Goal: Information Seeking & Learning: Learn about a topic

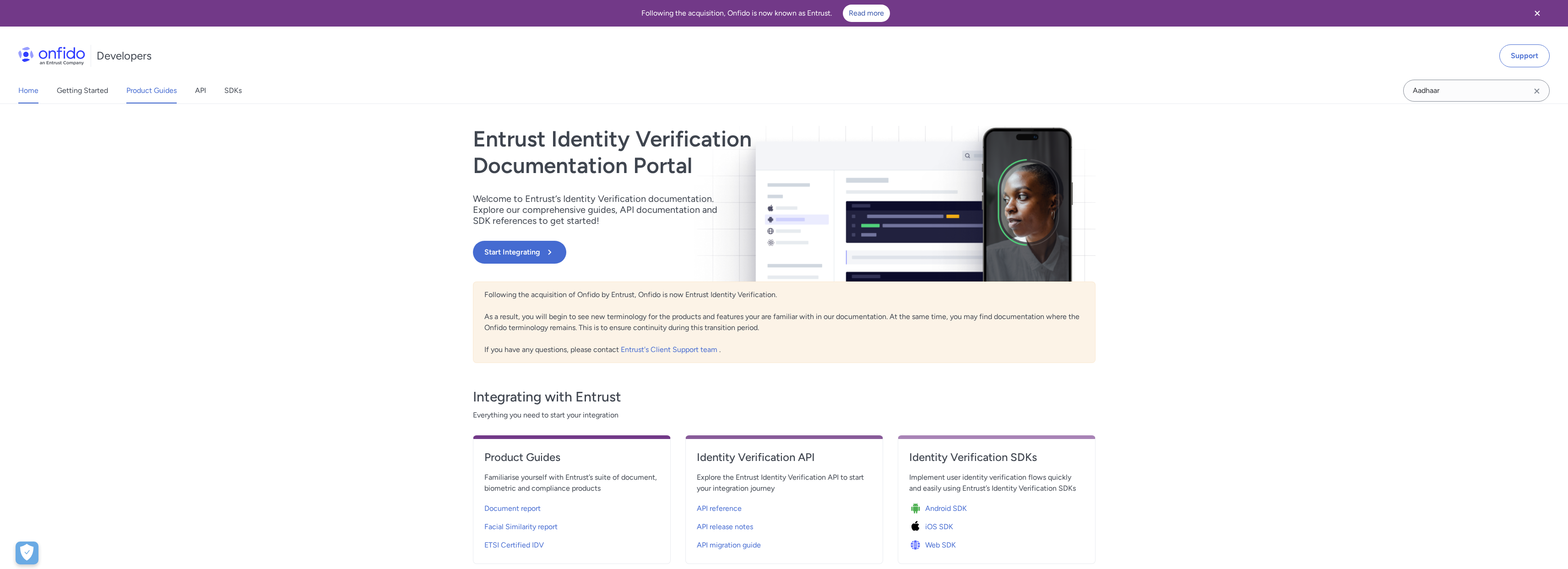
click at [154, 86] on link "Product Guides" at bounding box center [151, 91] width 50 height 26
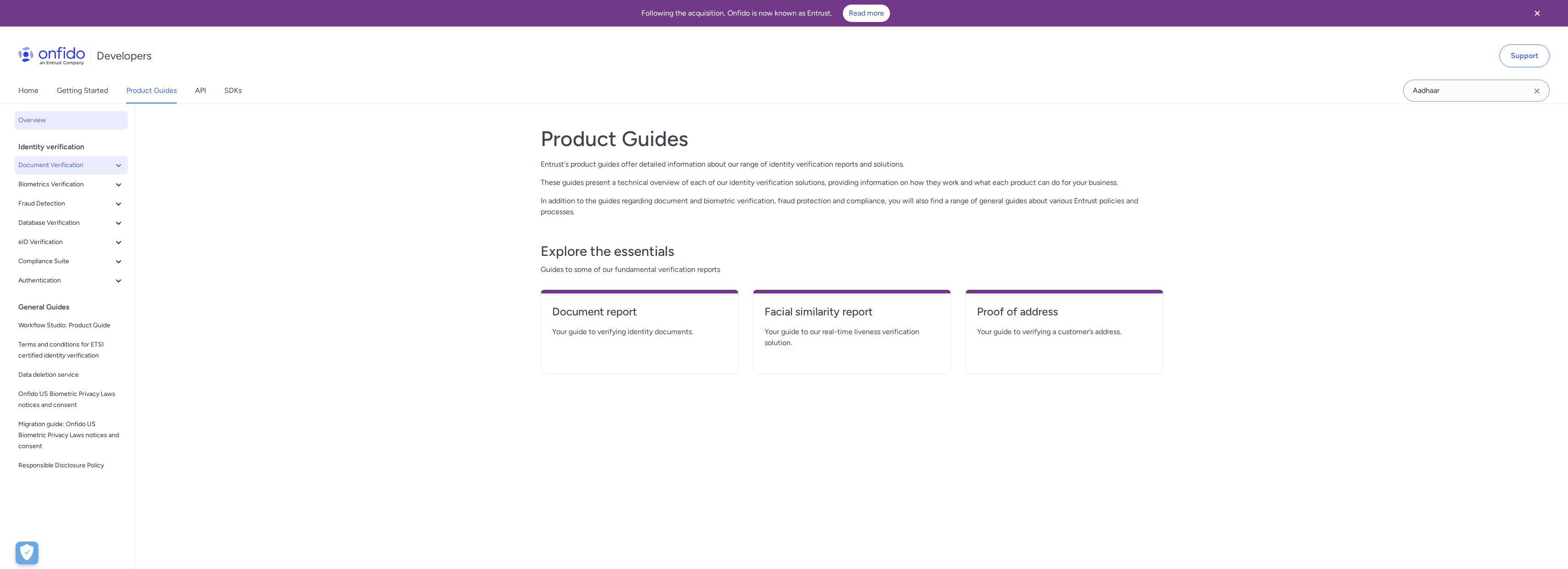
click at [113, 160] on icon at bounding box center [119, 165] width 11 height 11
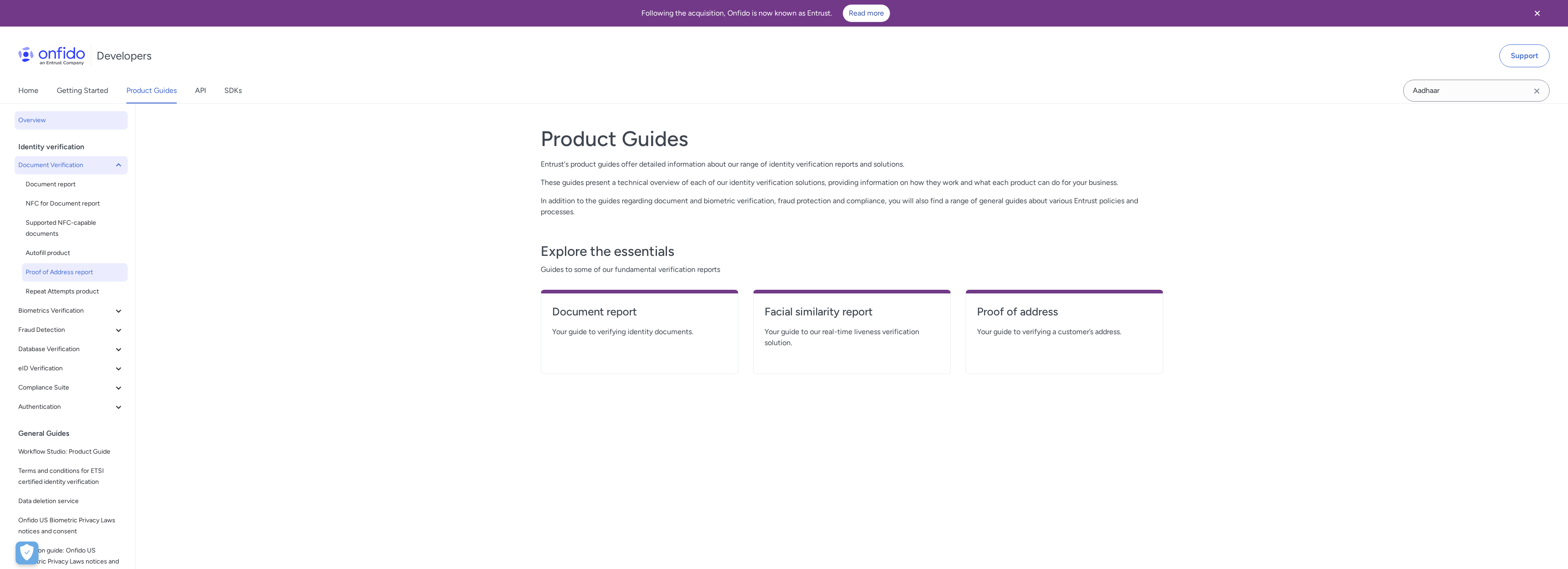
click at [72, 272] on span "Proof of Address report" at bounding box center [74, 272] width 98 height 11
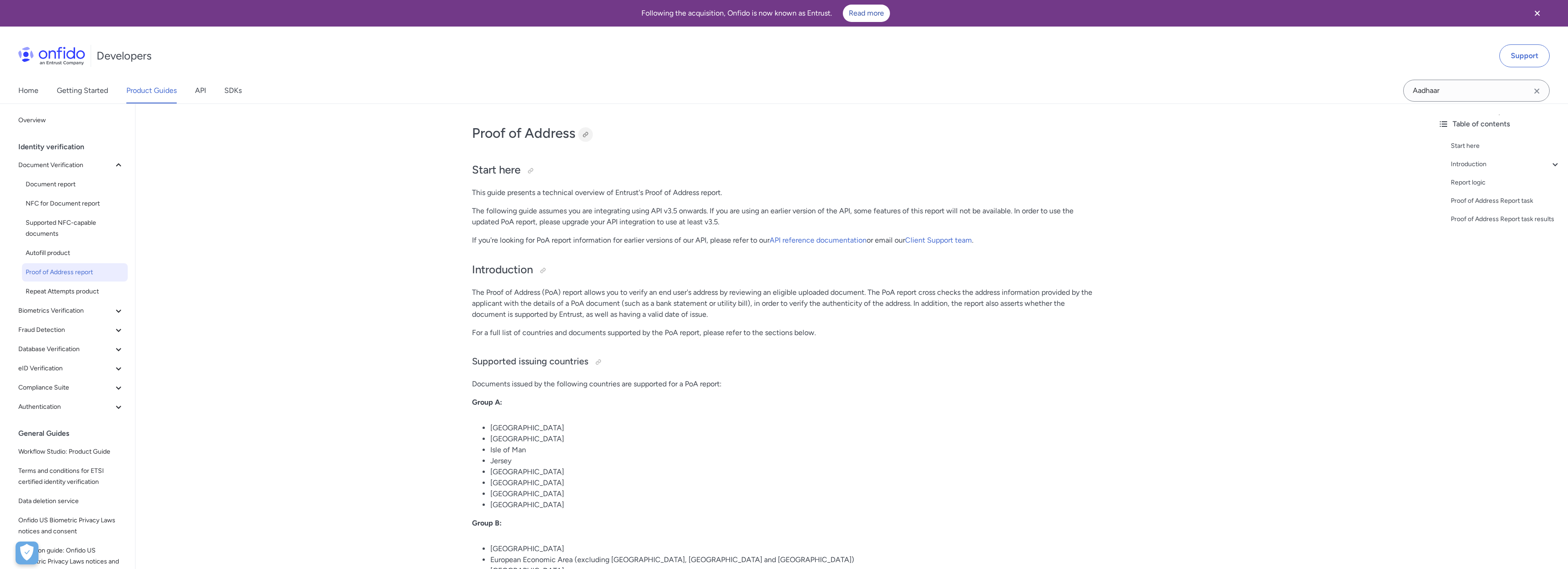
click at [586, 134] on div at bounding box center [585, 134] width 8 height 8
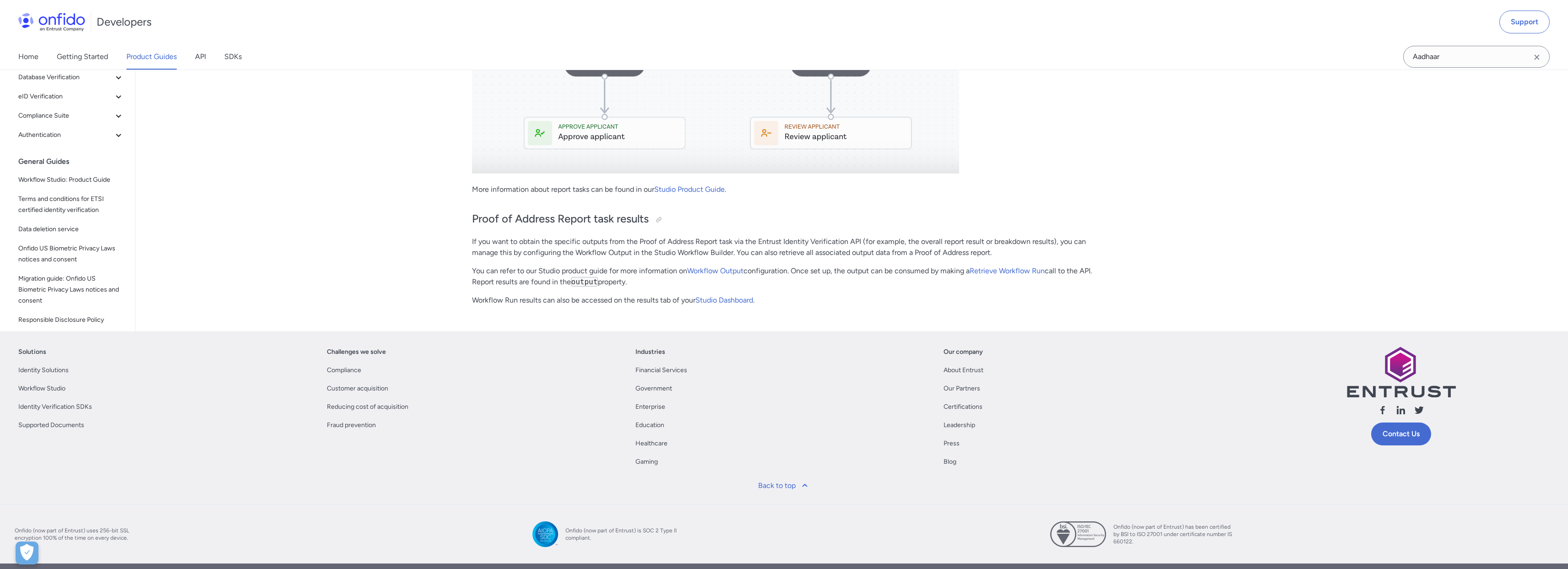
scroll to position [2615, 0]
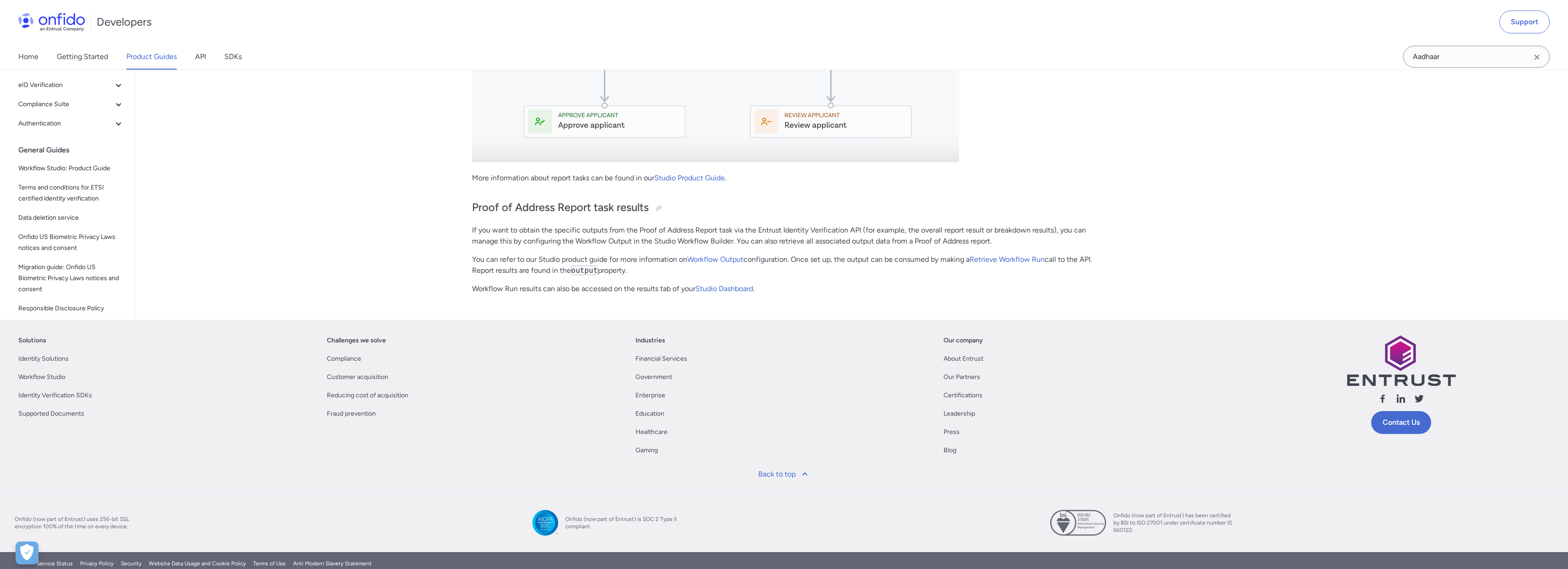
click at [146, 65] on link "Product Guides" at bounding box center [151, 57] width 50 height 26
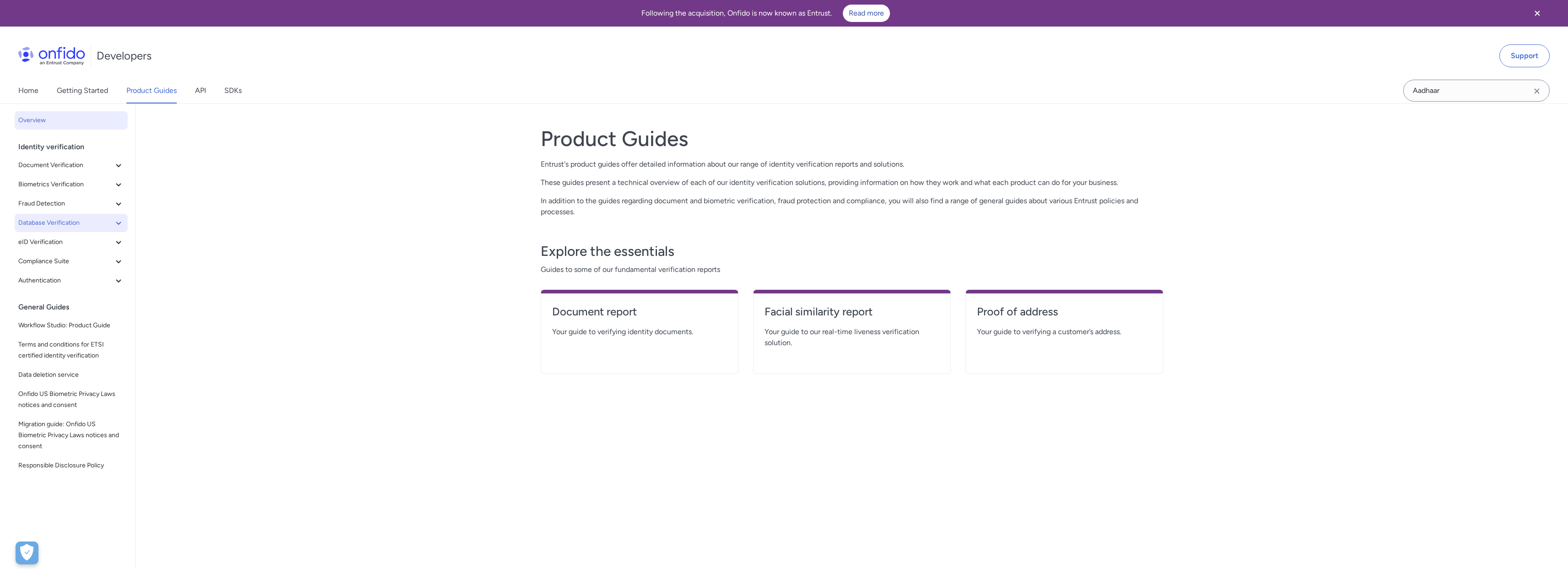
click at [89, 222] on span "Database Verification" at bounding box center [65, 223] width 95 height 11
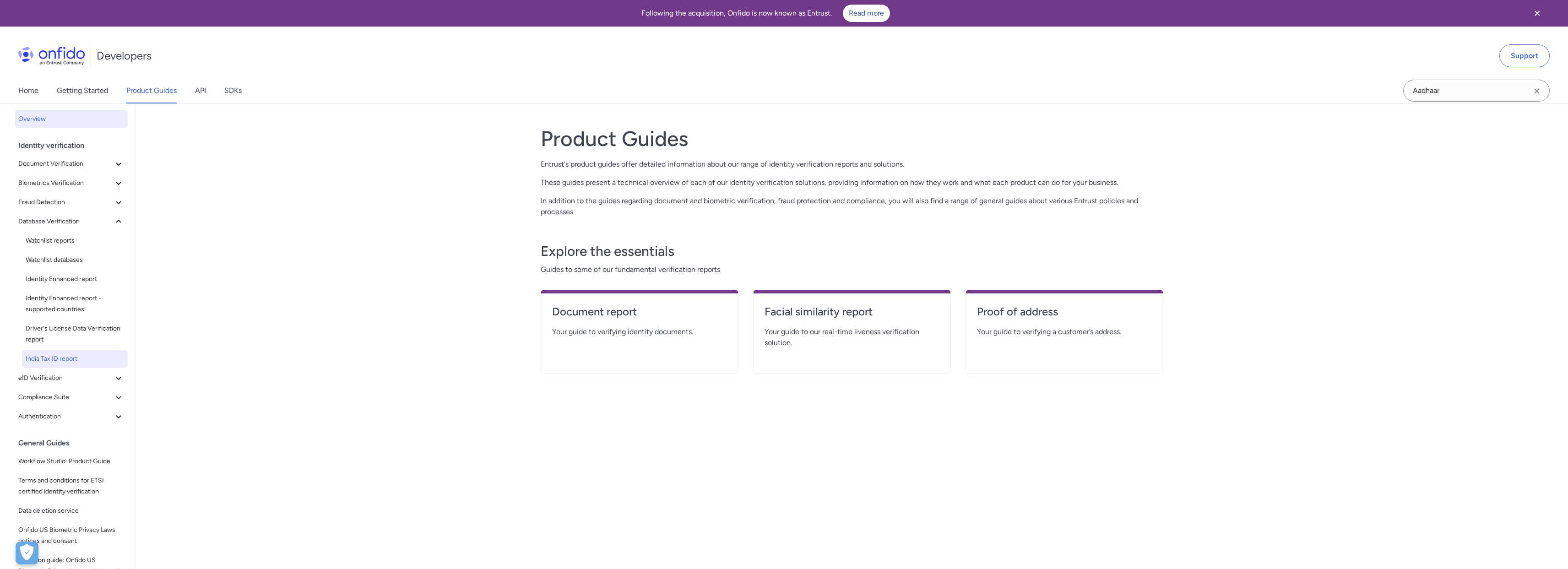
scroll to position [2, 0]
click at [113, 162] on icon at bounding box center [119, 163] width 11 height 11
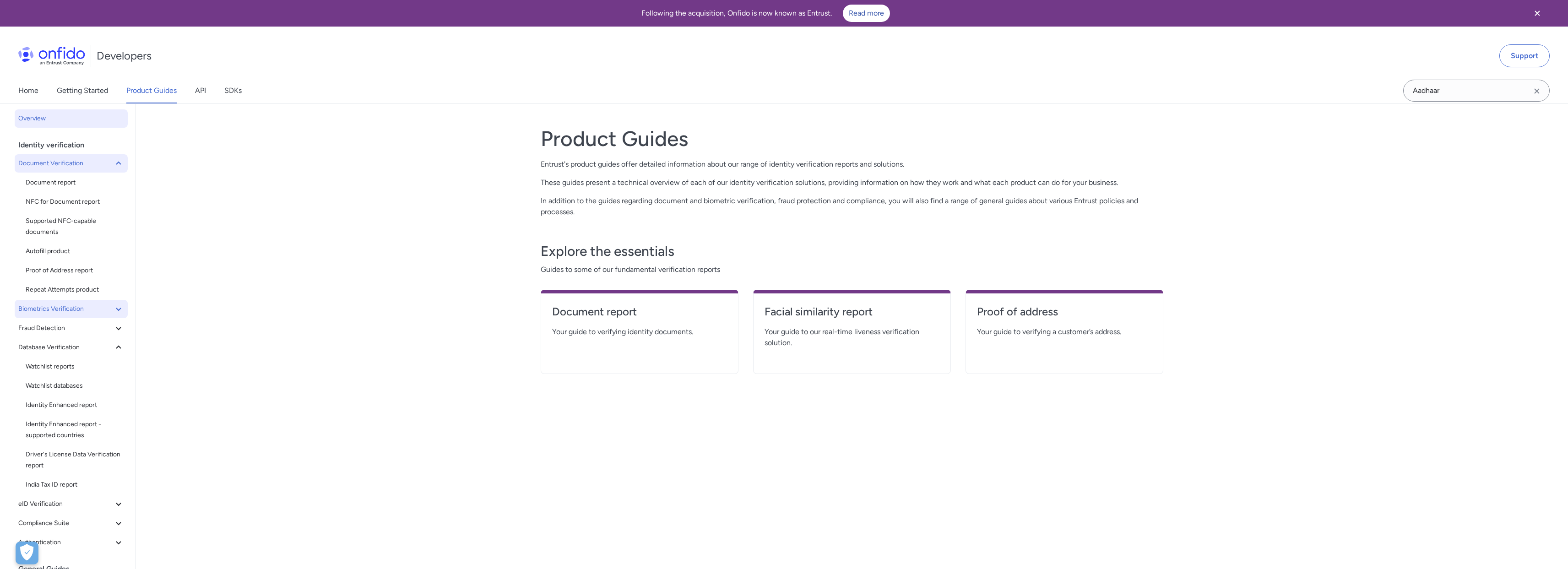
click at [118, 310] on button "Biometrics Verification" at bounding box center [71, 309] width 113 height 18
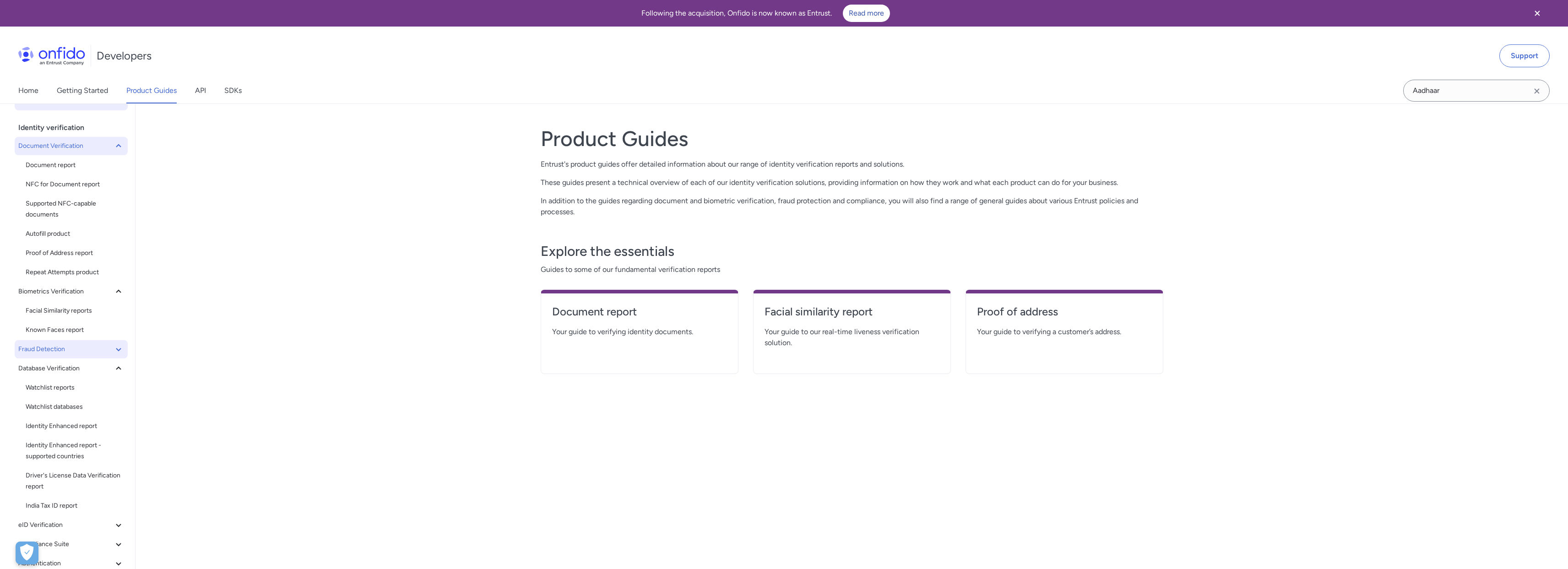
click at [113, 346] on icon at bounding box center [119, 349] width 11 height 11
click at [32, 140] on span "Mastercard Identity Account Opening" at bounding box center [74, 146] width 98 height 22
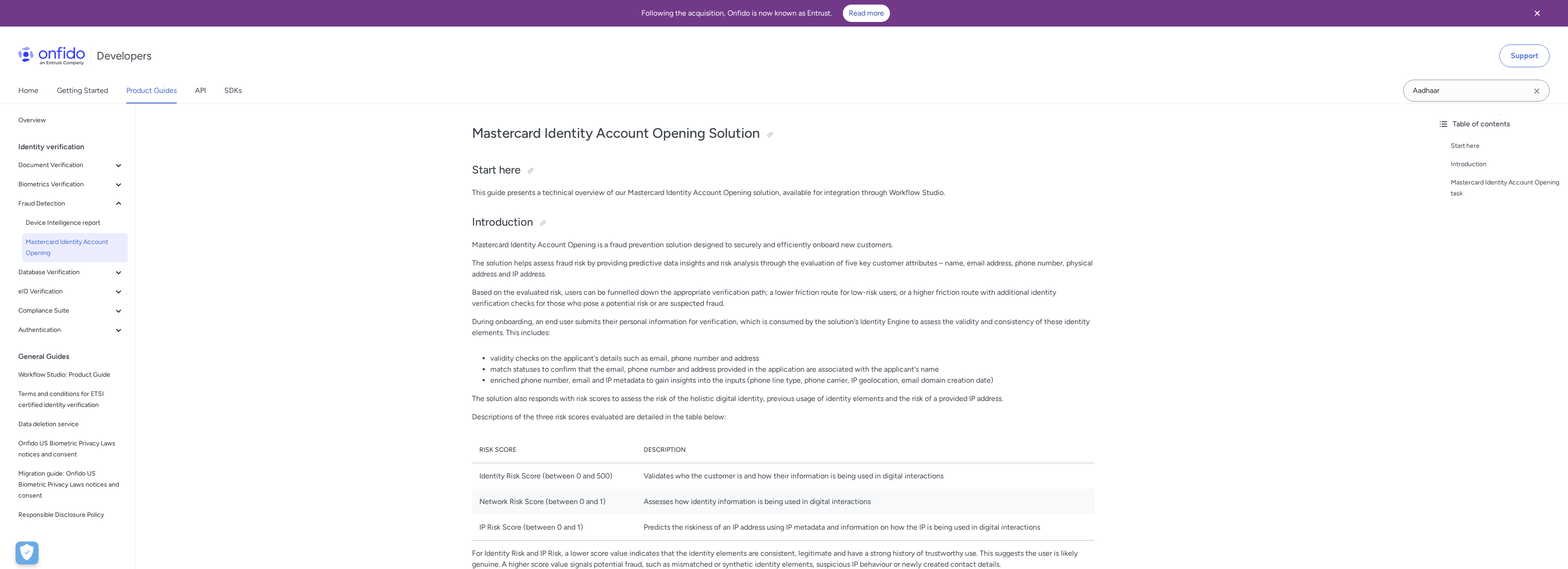
click at [77, 250] on span "Mastercard Identity Account Opening" at bounding box center [74, 247] width 98 height 22
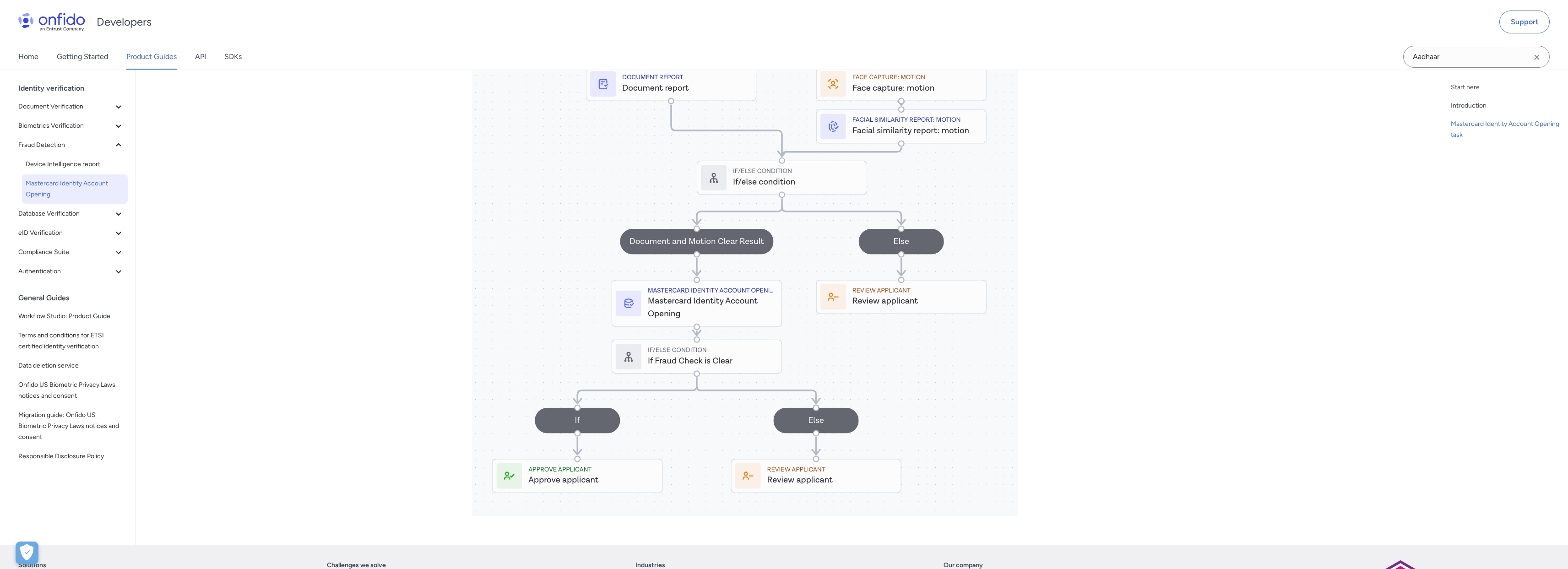
scroll to position [2587, 0]
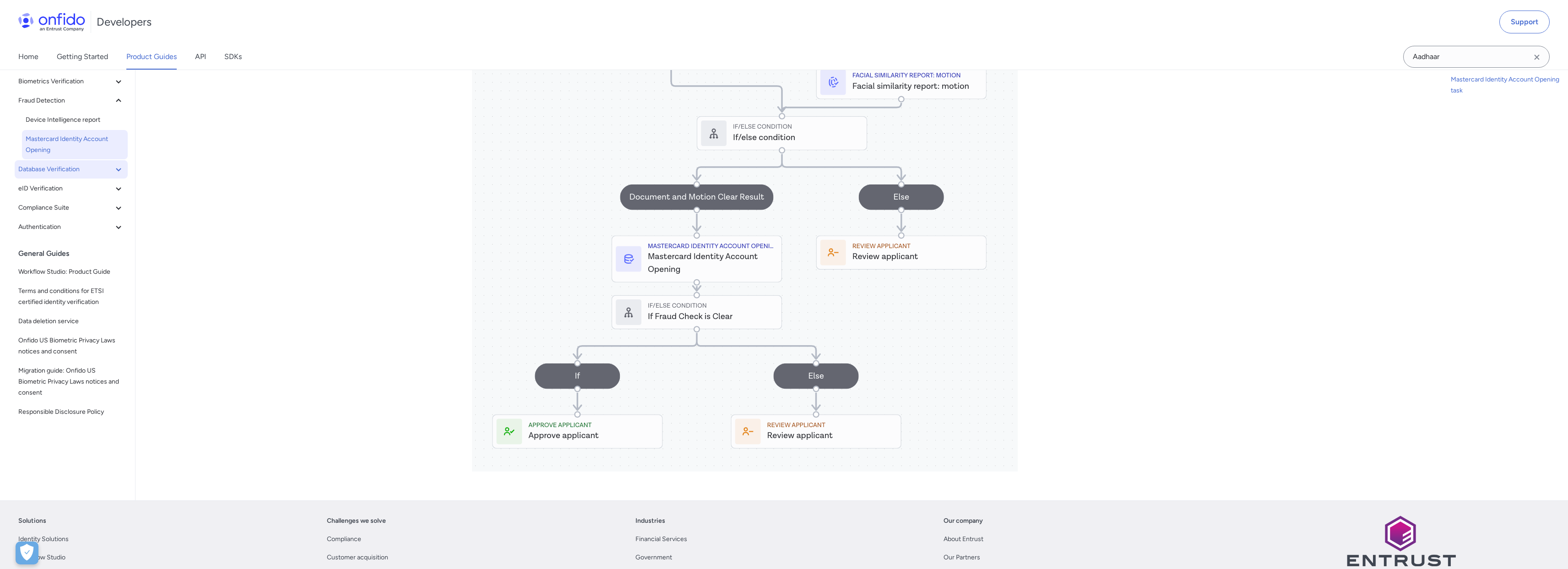
click at [113, 175] on icon at bounding box center [119, 169] width 11 height 11
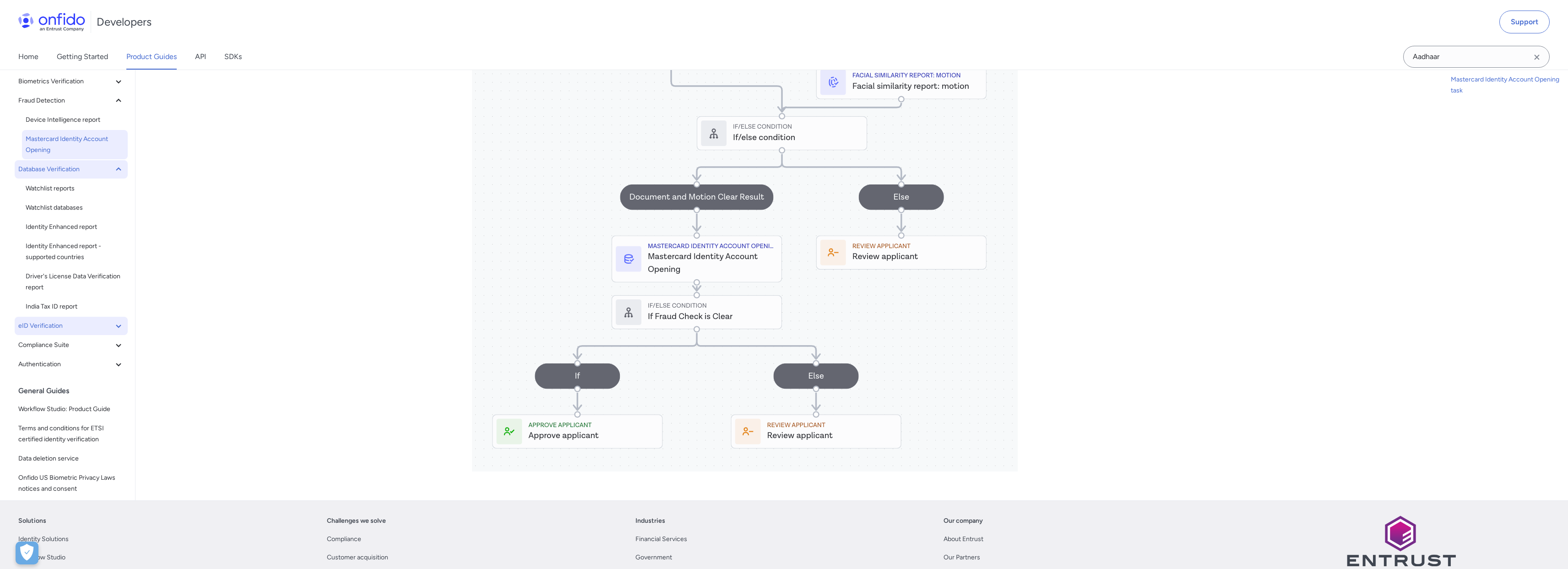
click at [101, 332] on span "eID Verification" at bounding box center [65, 326] width 95 height 11
click at [94, 351] on span "eID Verification" at bounding box center [74, 345] width 98 height 11
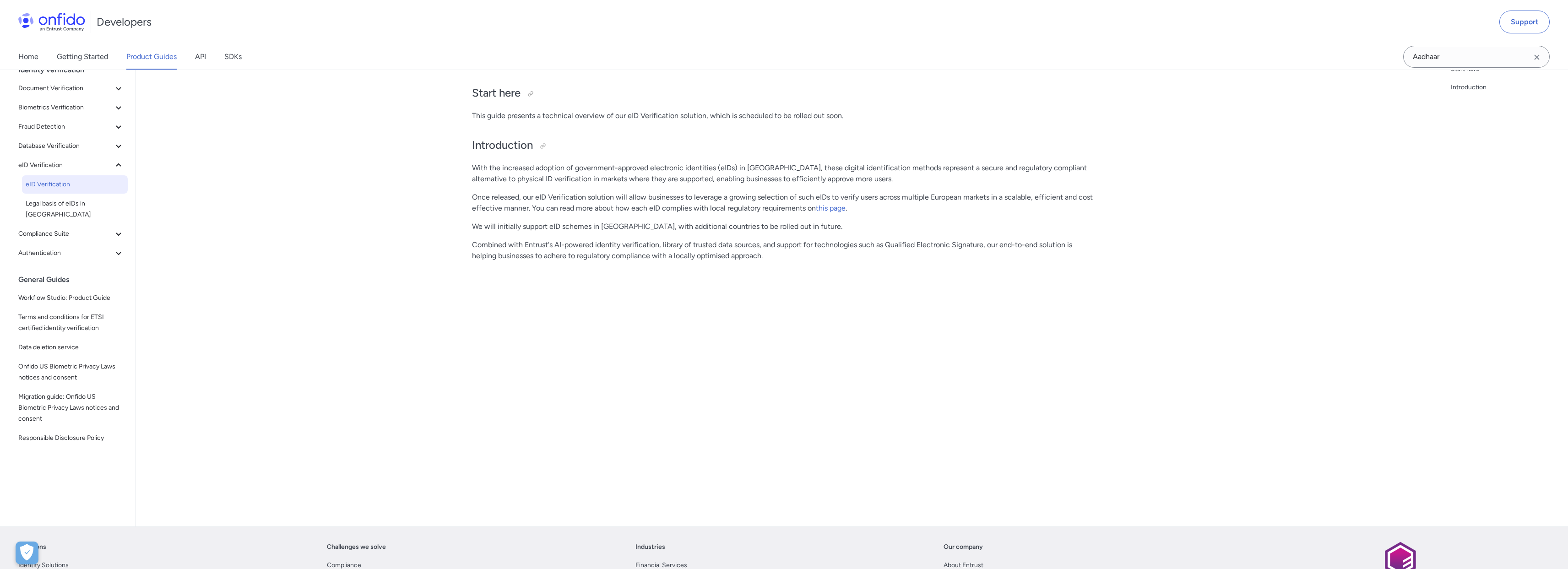
scroll to position [90, 0]
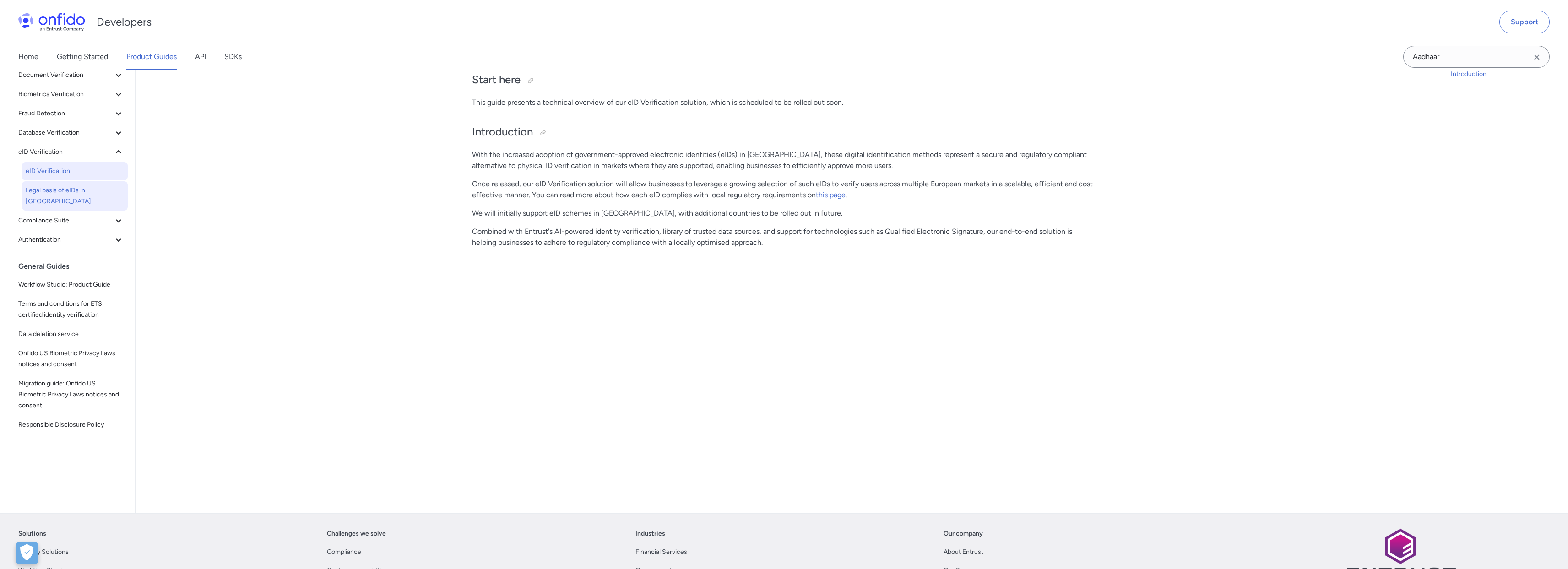
click at [31, 191] on span "Legal basis of eIDs in [GEOGRAPHIC_DATA]" at bounding box center [74, 195] width 98 height 22
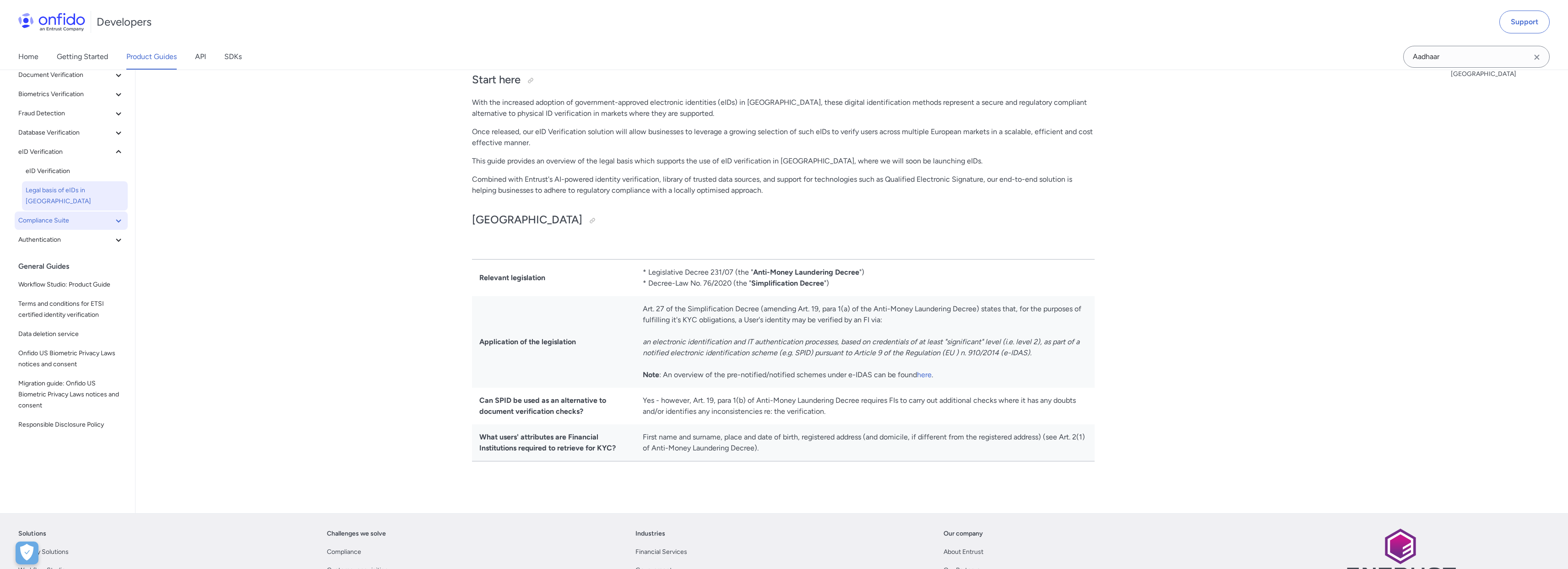
click at [103, 215] on span "Compliance Suite" at bounding box center [65, 221] width 95 height 11
click at [113, 333] on icon at bounding box center [119, 339] width 11 height 11
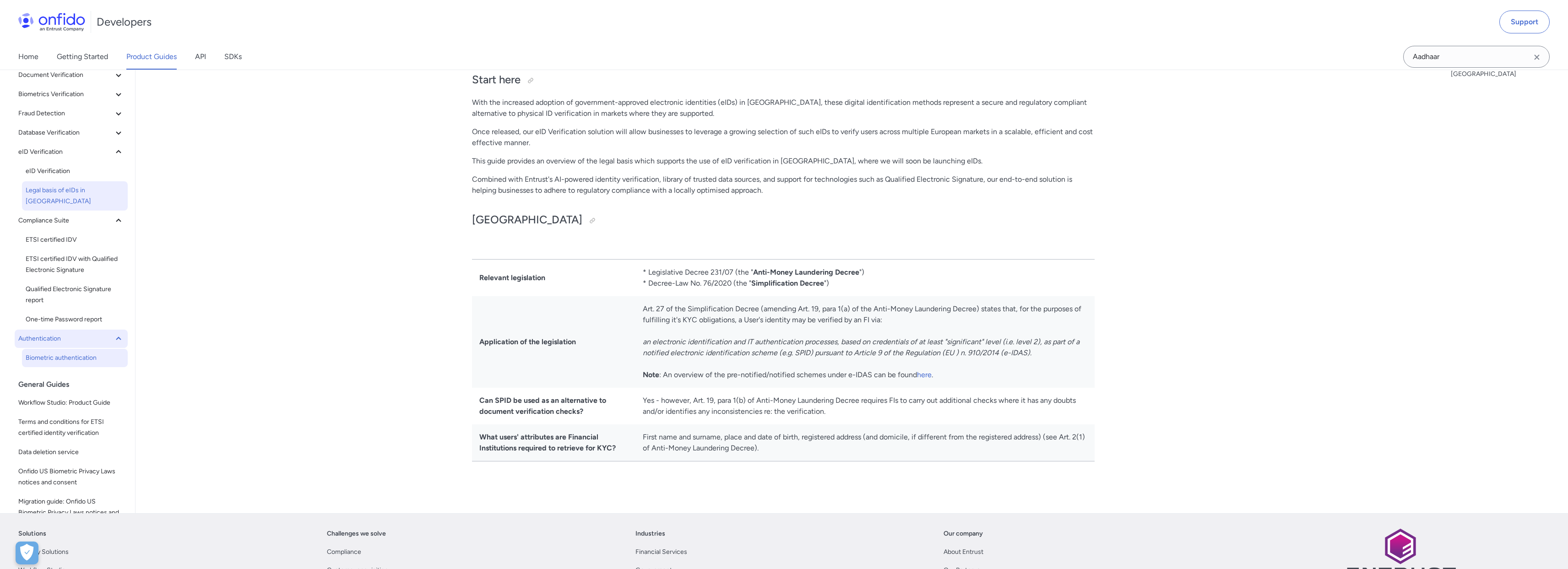
click at [87, 353] on span "Biometric authentication" at bounding box center [74, 358] width 98 height 11
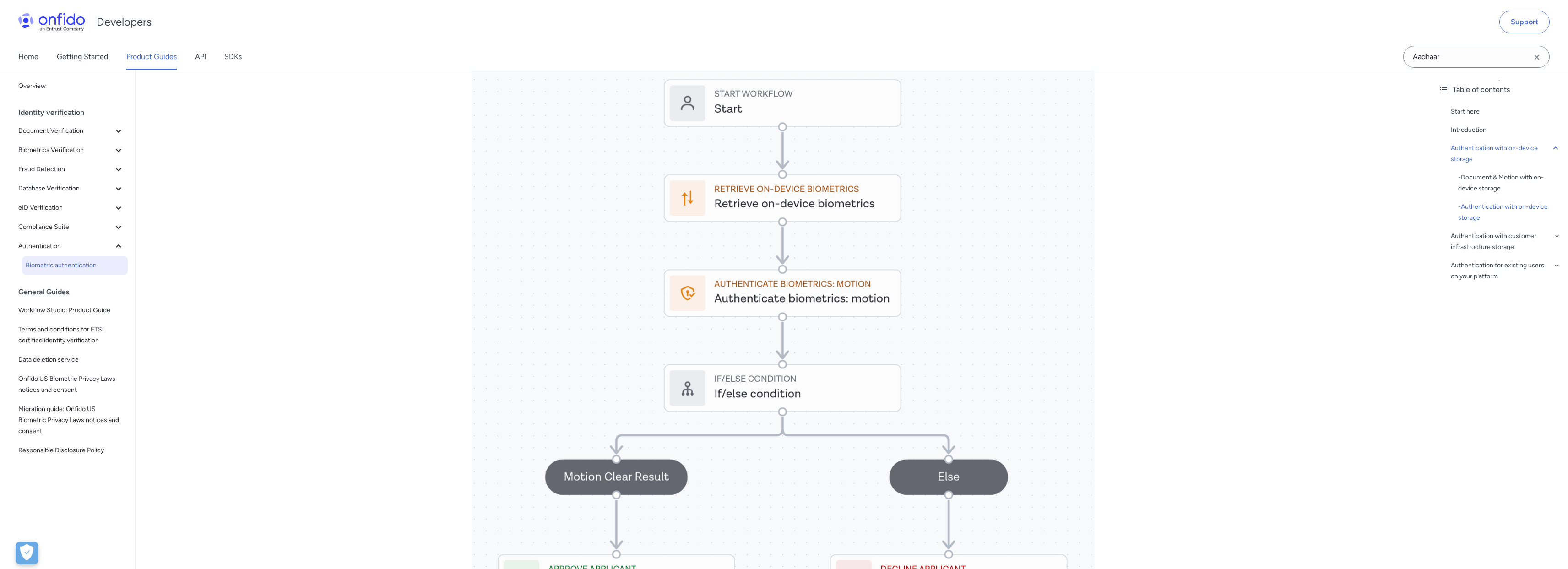
scroll to position [1292, 0]
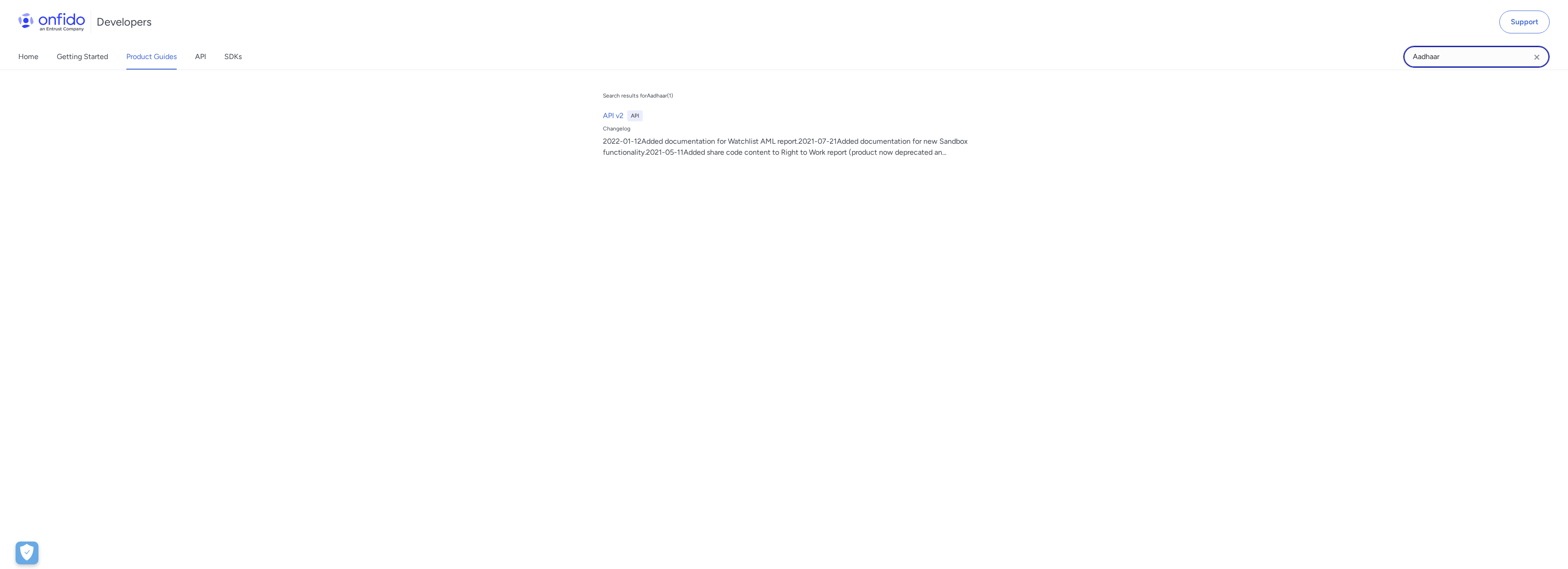
click at [1444, 58] on input "Aadhaar" at bounding box center [1476, 56] width 146 height 22
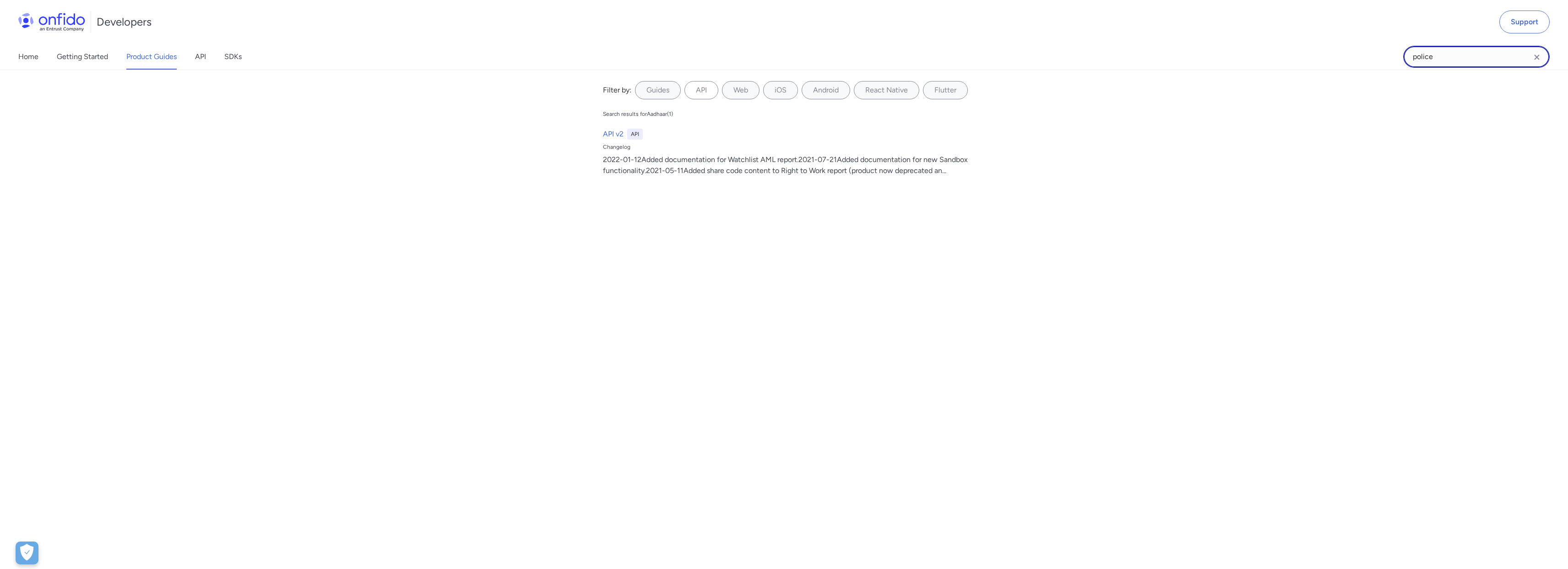
type input "police"
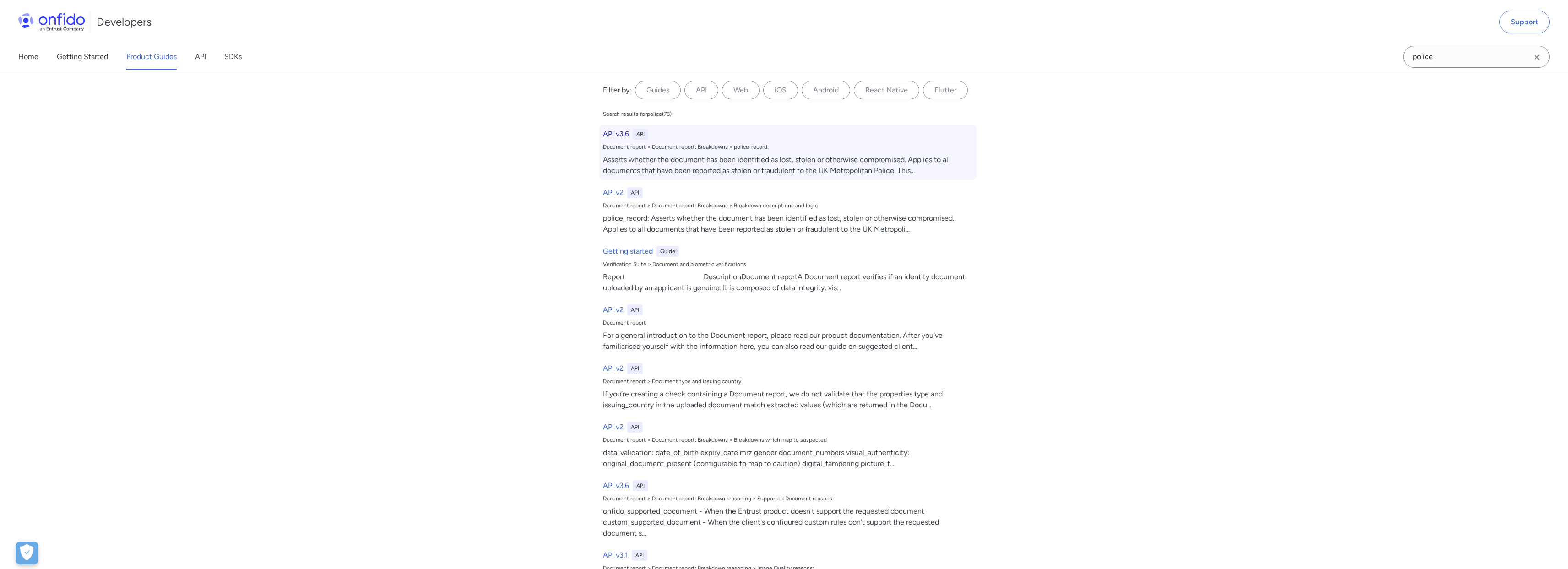
click at [808, 158] on div "Asserts whether the document has been identified as lost, stolen or otherwise c…" at bounding box center [787, 165] width 370 height 22
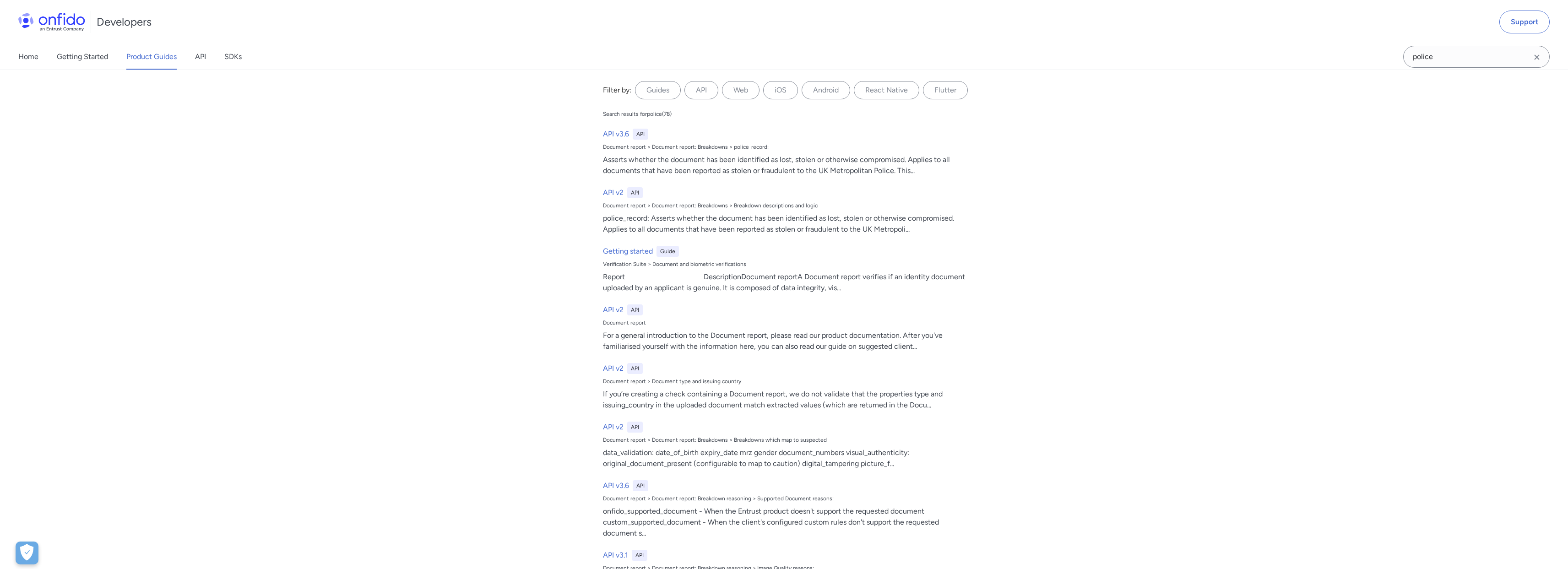
select select "http"
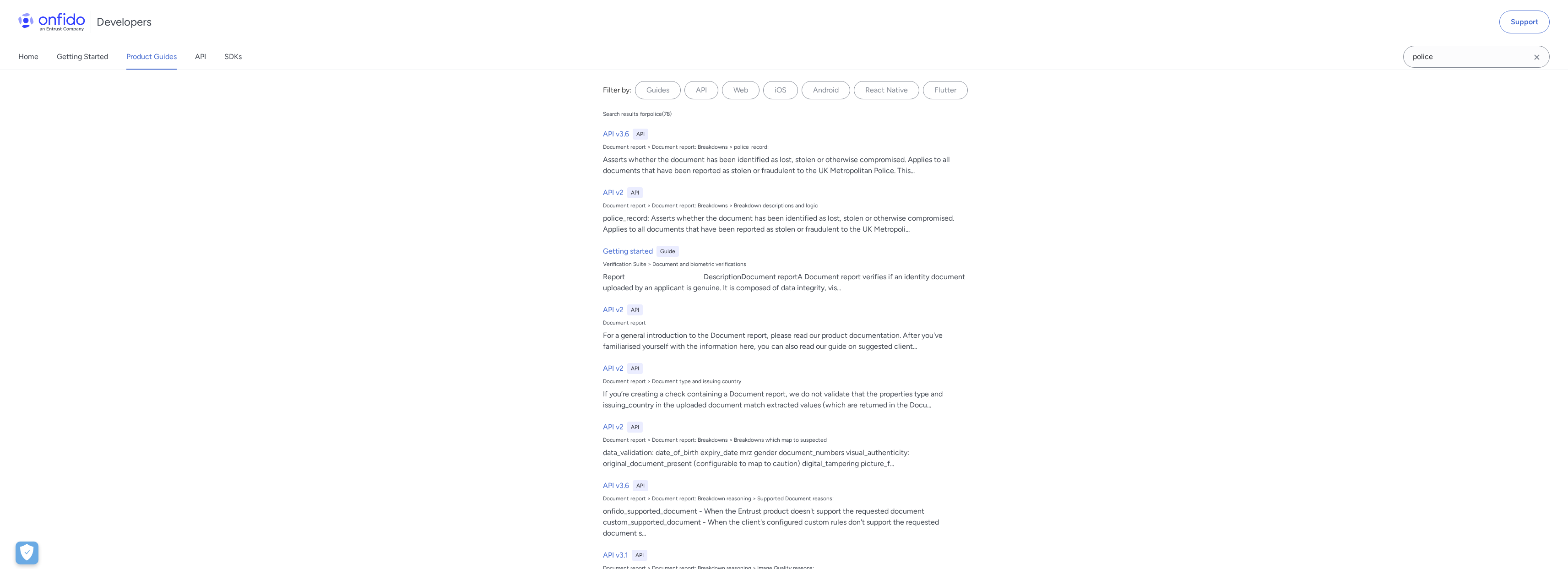
select select "http"
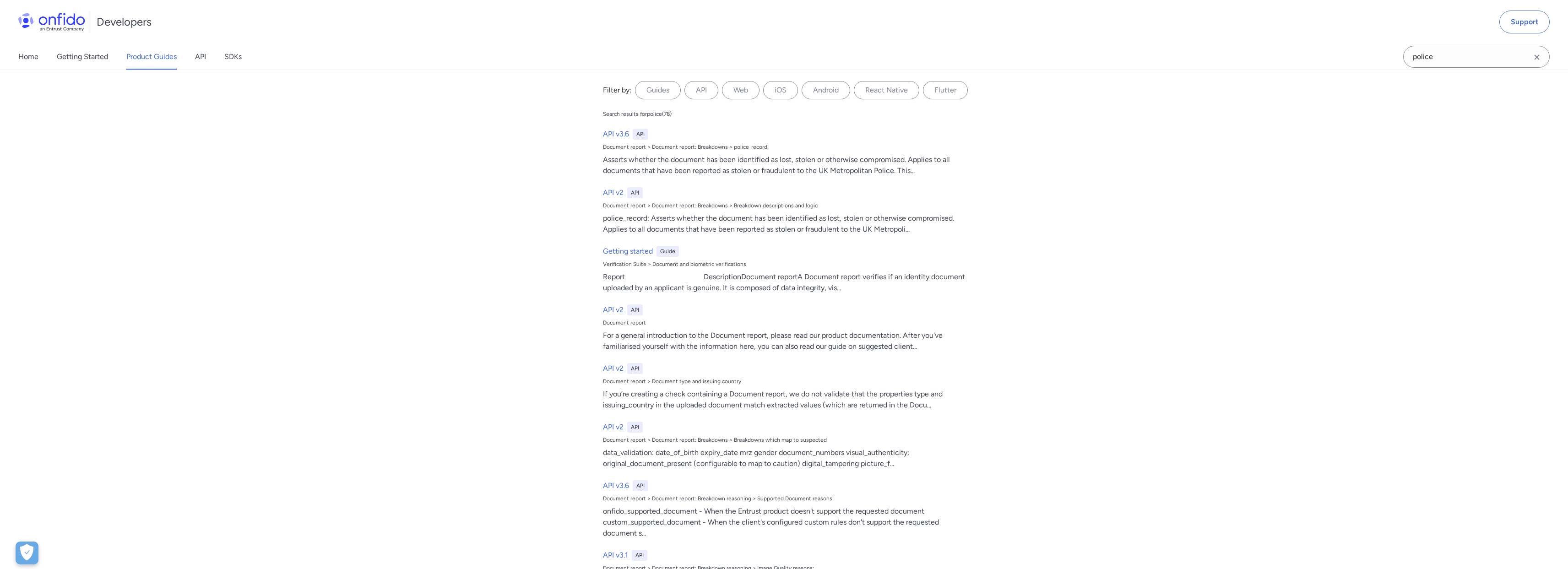
select select "http"
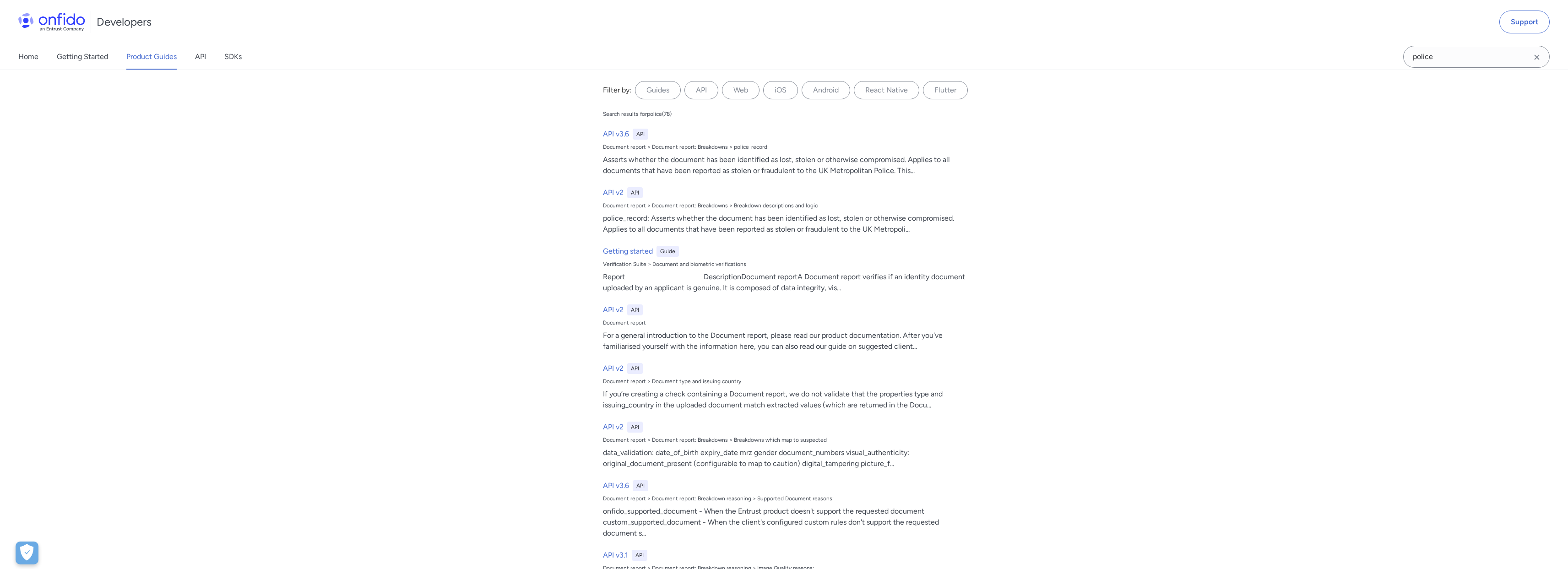
select select "http"
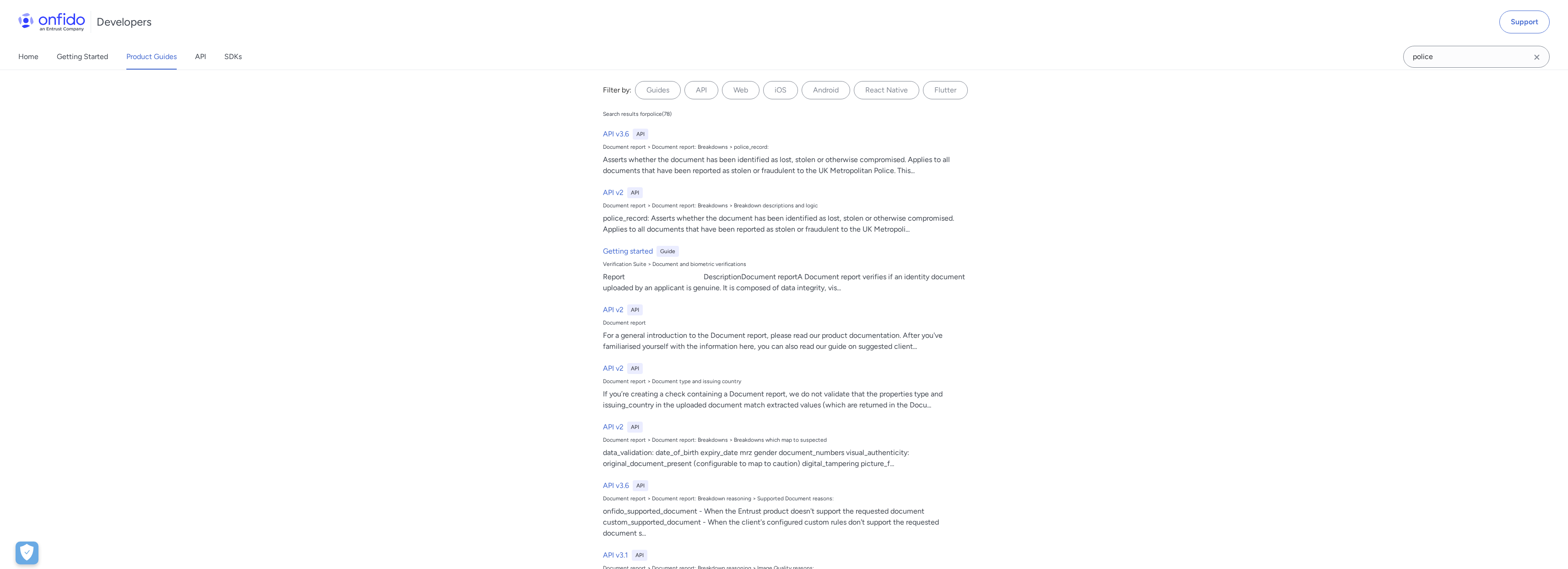
select select "http"
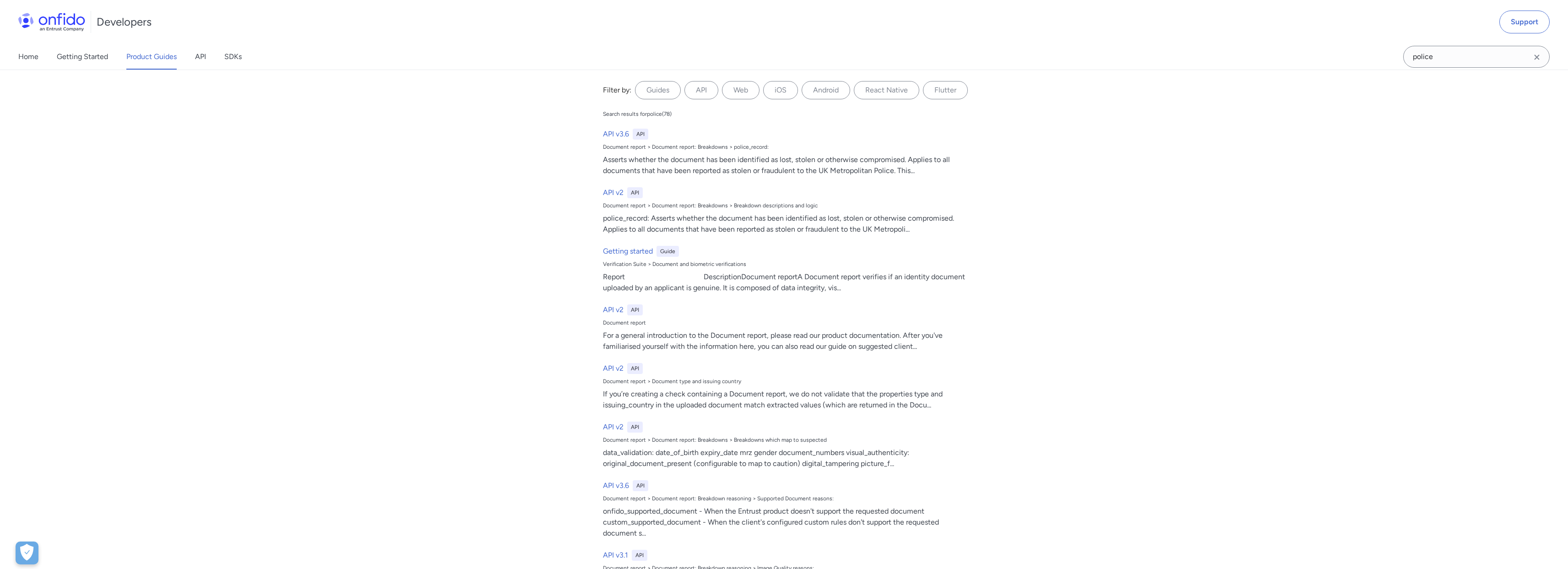
select select "http"
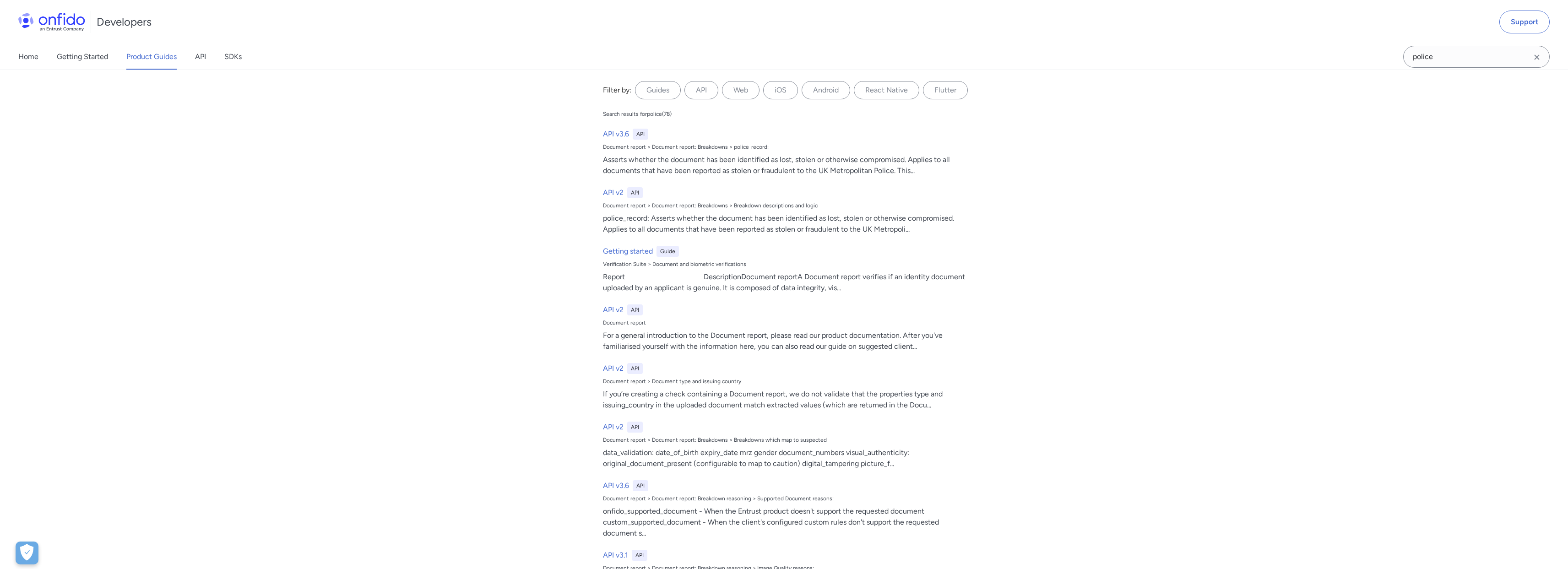
select select "http"
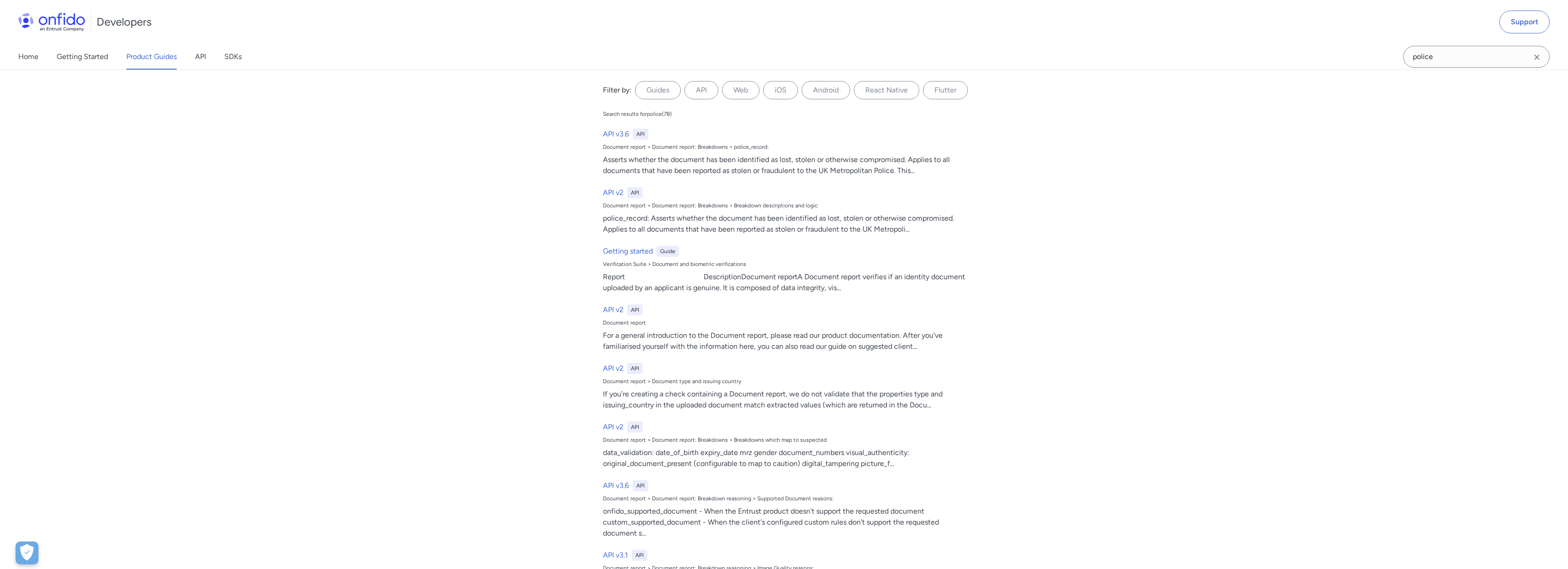
select select "http"
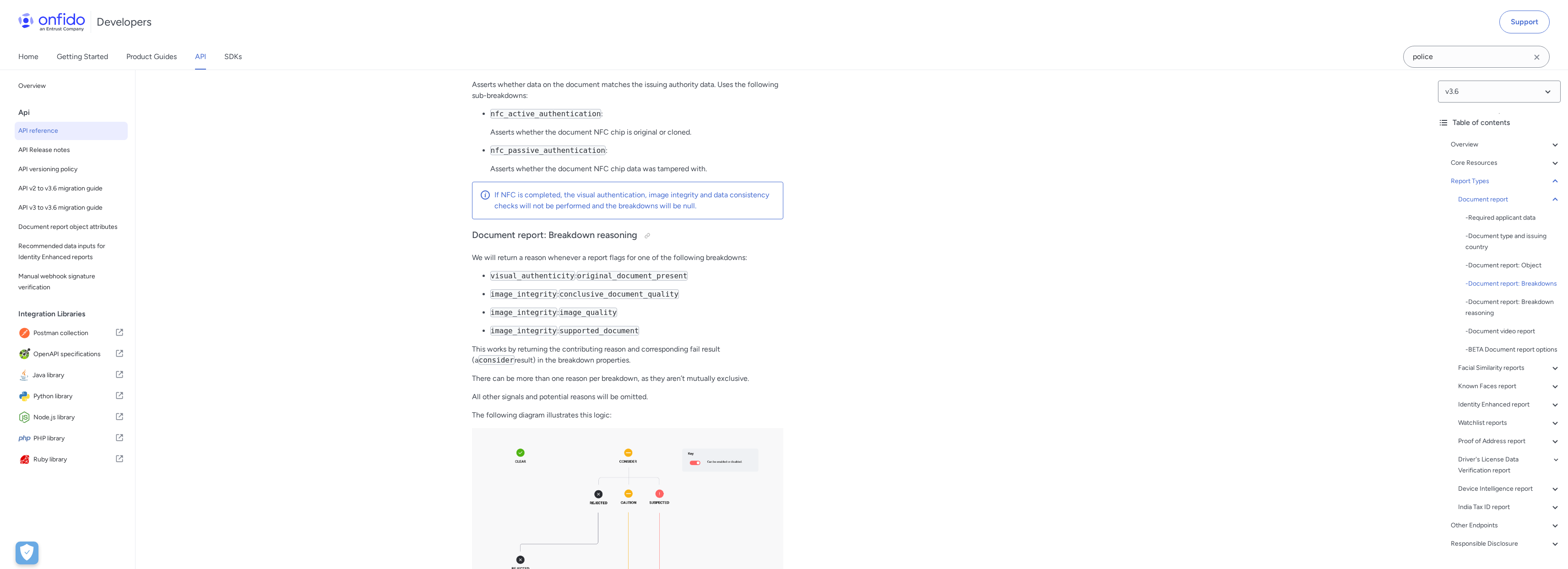
scroll to position [35823, 0]
